Goal: Find specific page/section: Find specific page/section

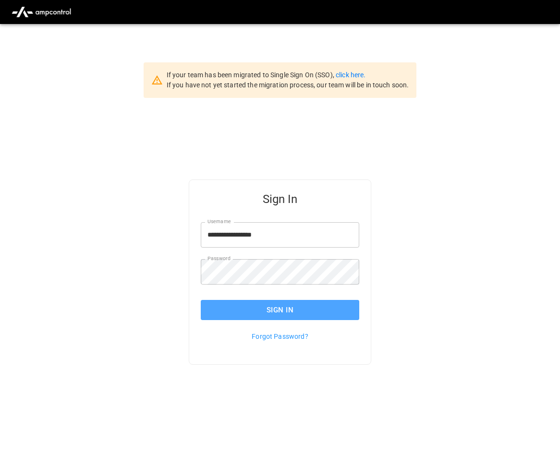
click at [309, 316] on button "Sign In" at bounding box center [280, 310] width 158 height 20
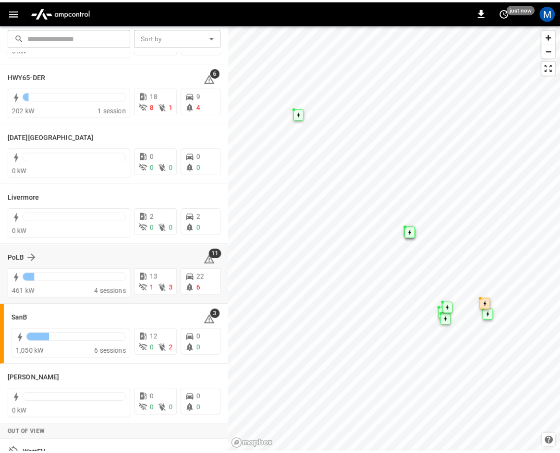
scroll to position [170, 0]
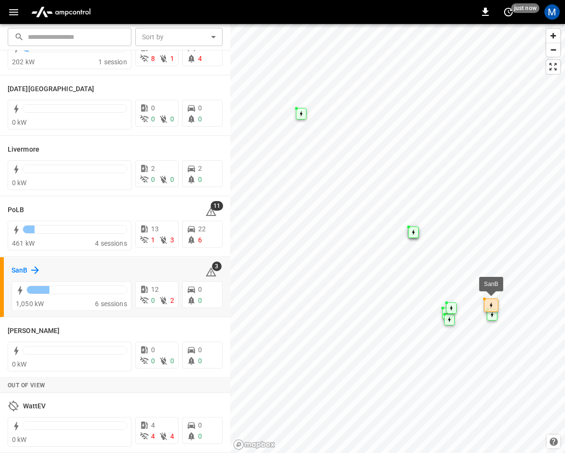
click at [36, 271] on icon at bounding box center [35, 270] width 8 height 8
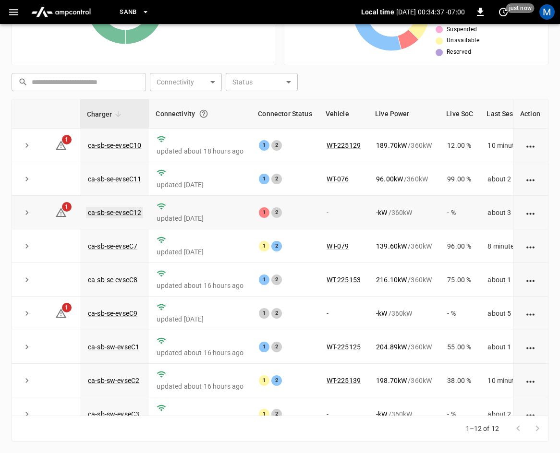
click at [118, 215] on link "ca-sb-se-evseC12" at bounding box center [114, 213] width 57 height 12
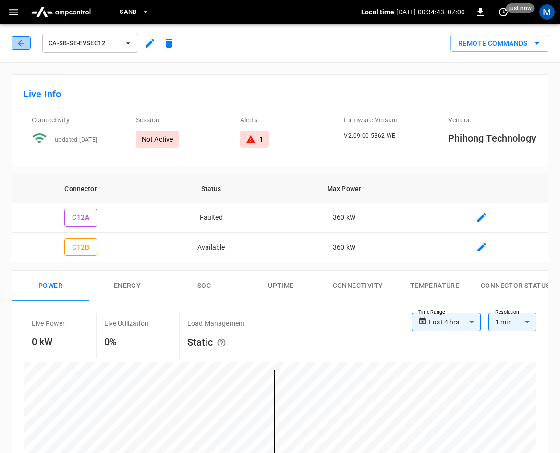
click at [23, 43] on icon "button" at bounding box center [21, 43] width 10 height 10
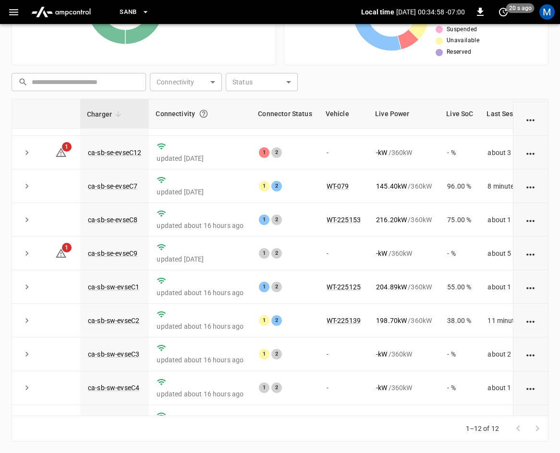
scroll to position [128, 0]
